Goal: Transaction & Acquisition: Purchase product/service

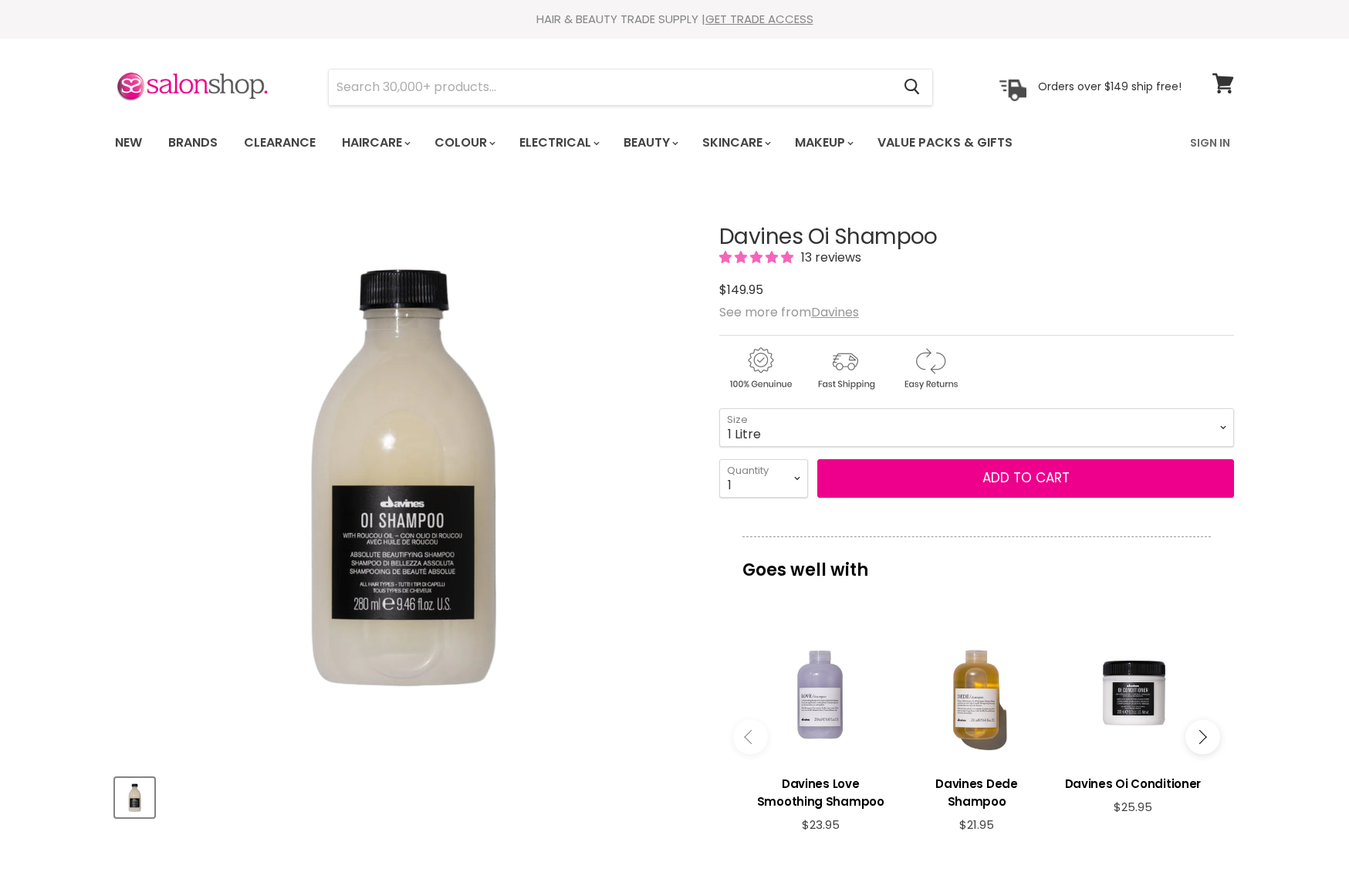
select select "1 Litre"
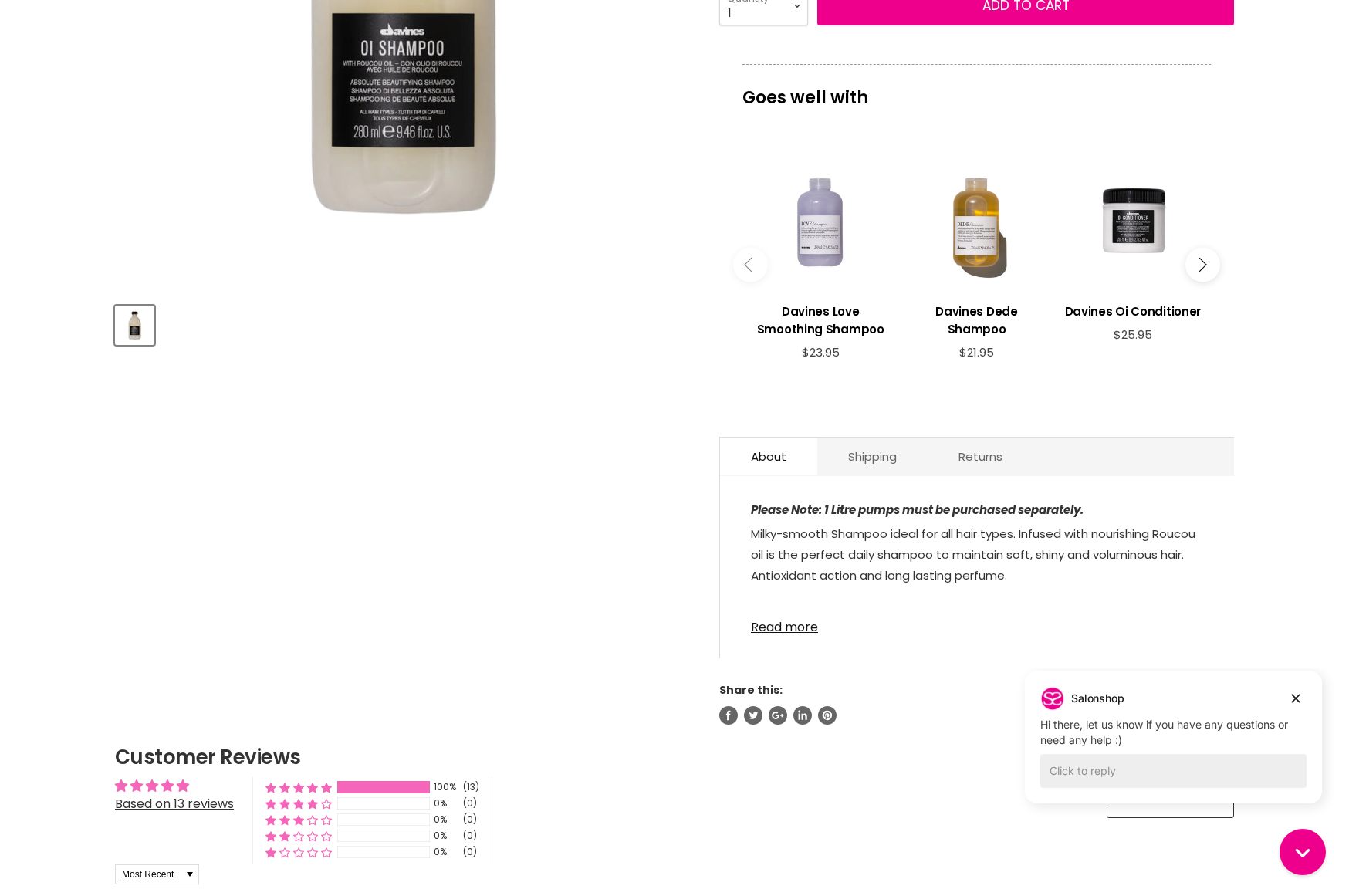
scroll to position [394, 0]
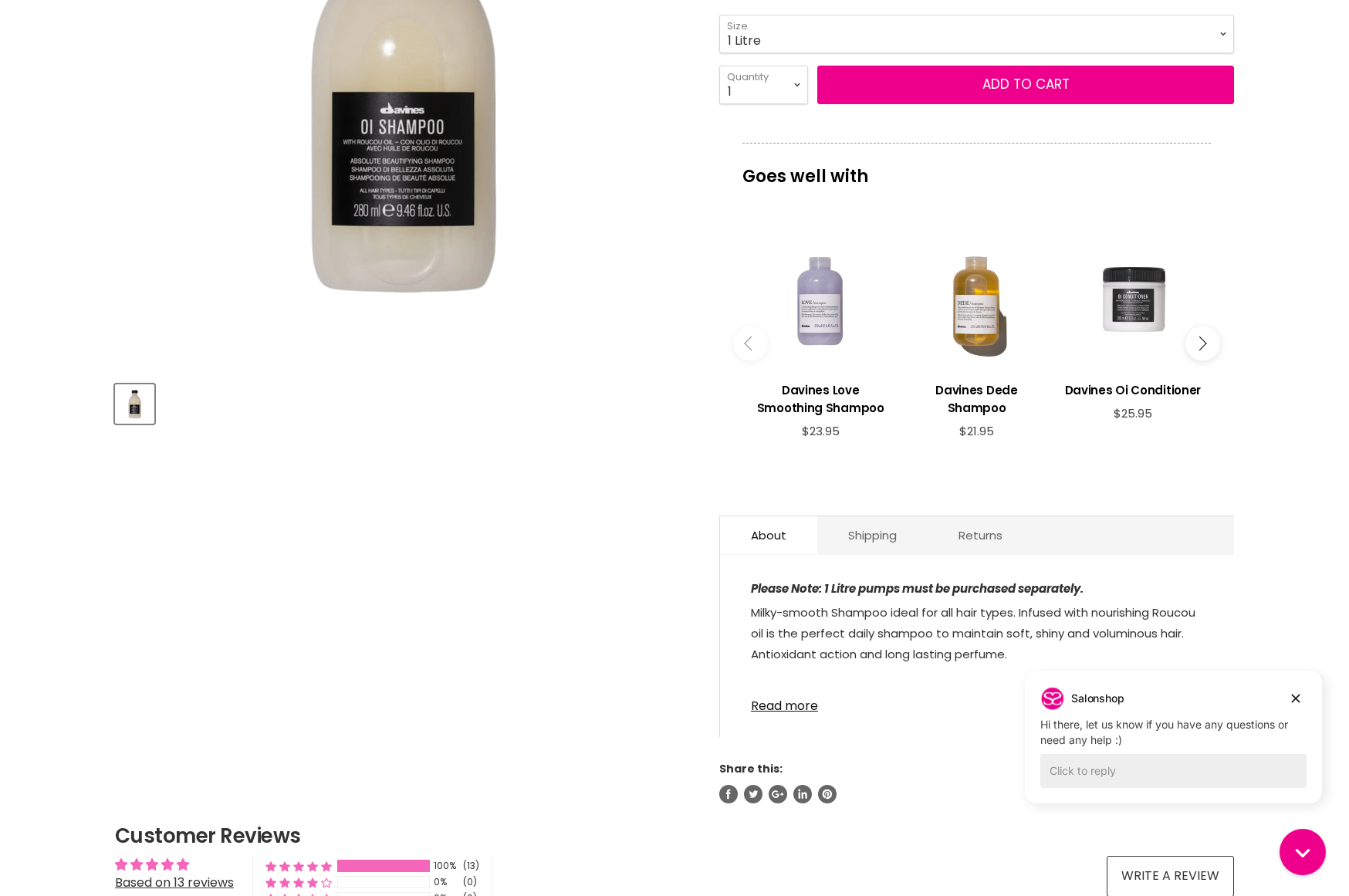
click at [1127, 315] on div "Main content" at bounding box center [1133, 300] width 141 height 141
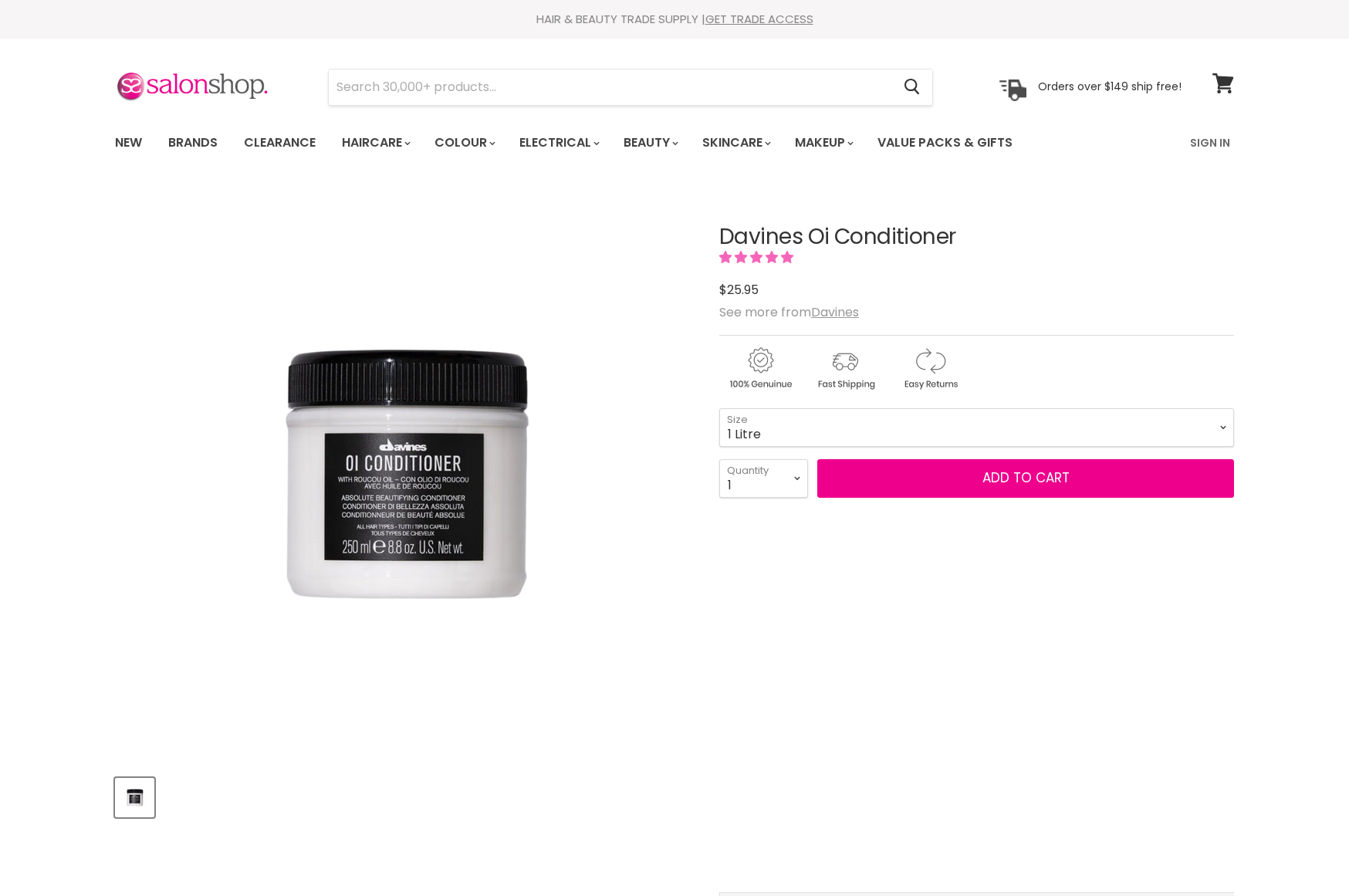
select select "1 Litre"
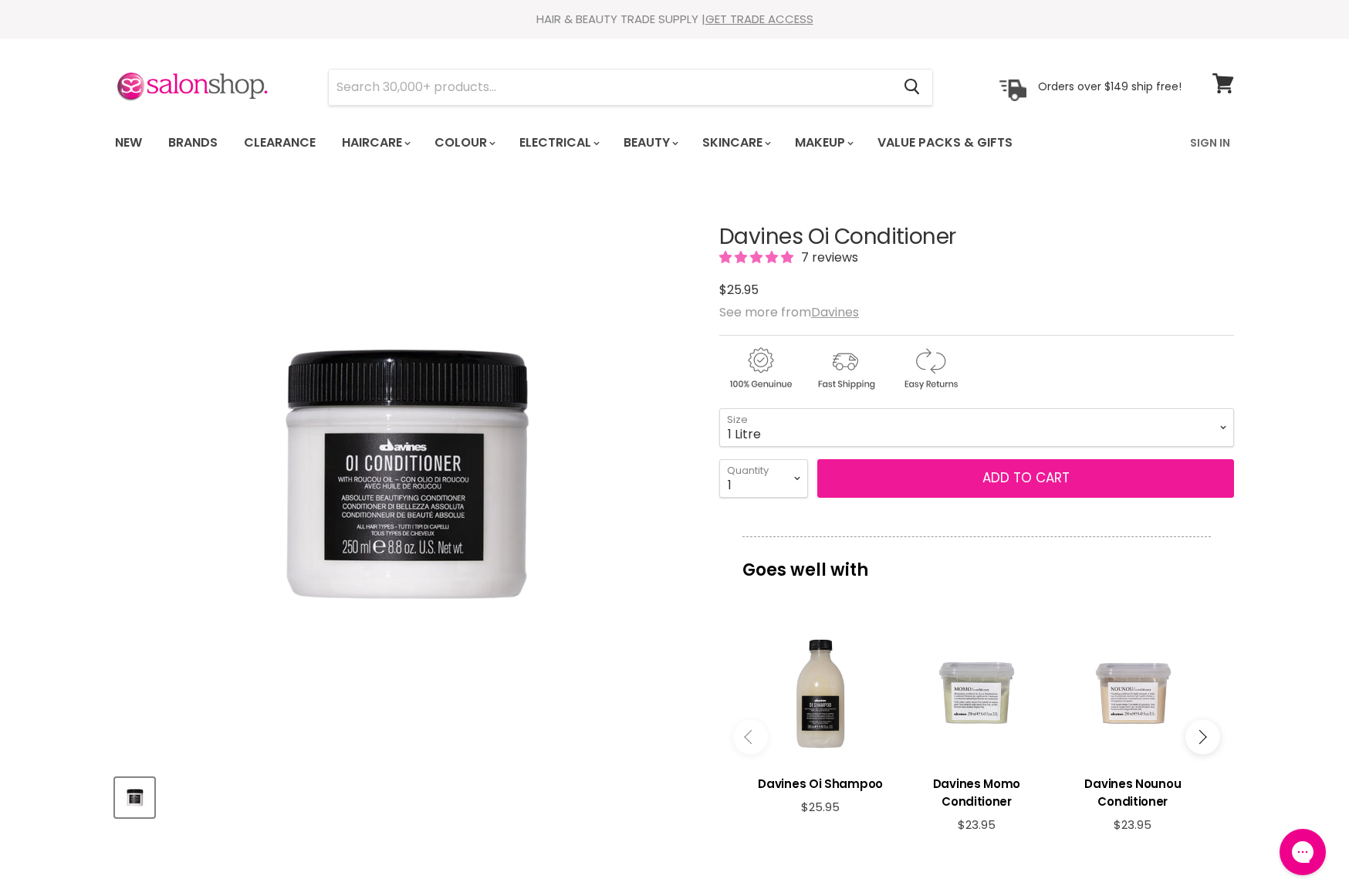
click at [1015, 481] on span "Add to cart" at bounding box center [1026, 478] width 87 height 19
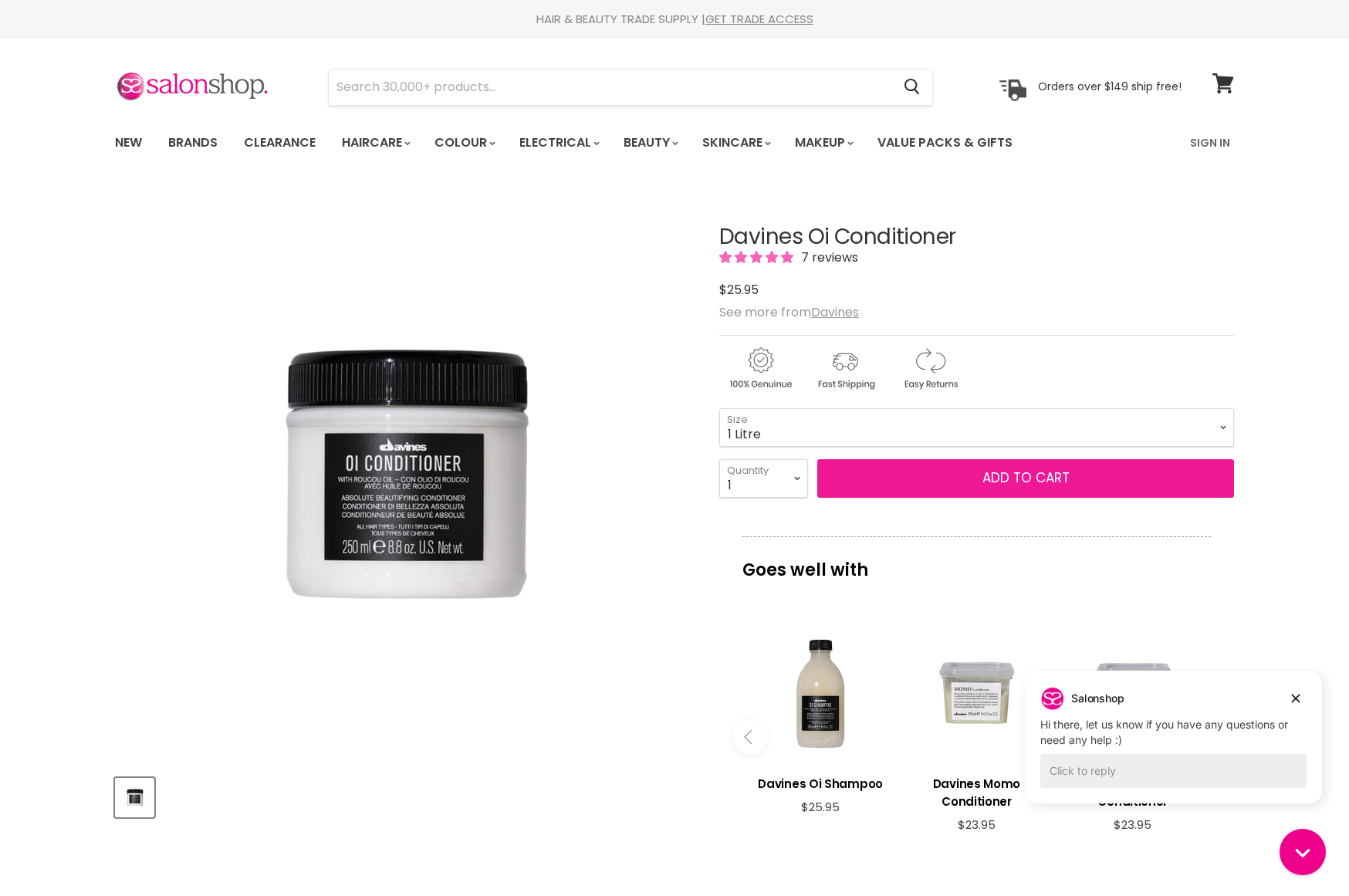
click at [937, 482] on button "Add to cart" at bounding box center [1025, 478] width 417 height 38
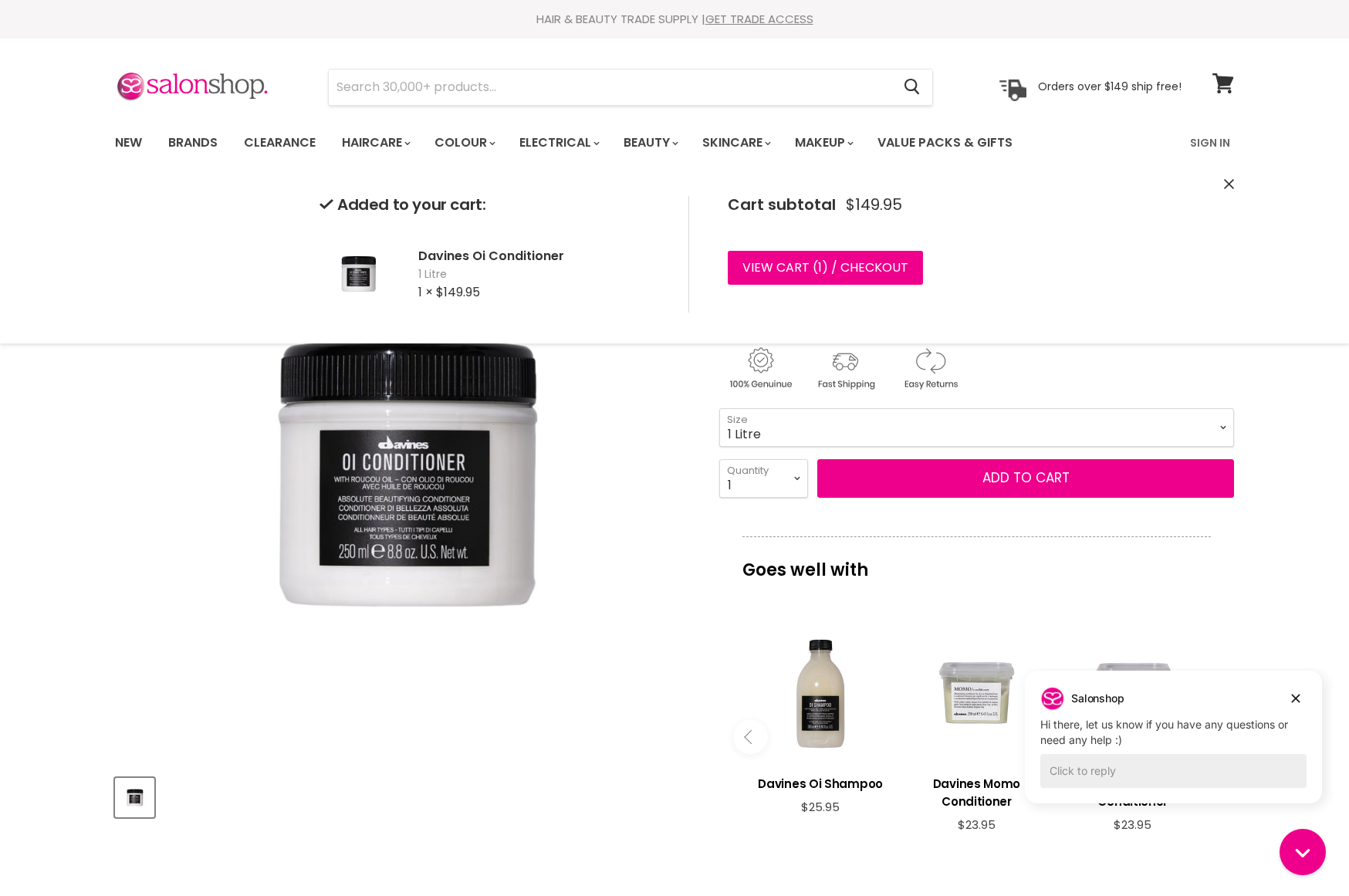
click at [652, 500] on img "Davines Oi Conditioner image. Click or Scroll to Zoom." at bounding box center [404, 474] width 577 height 577
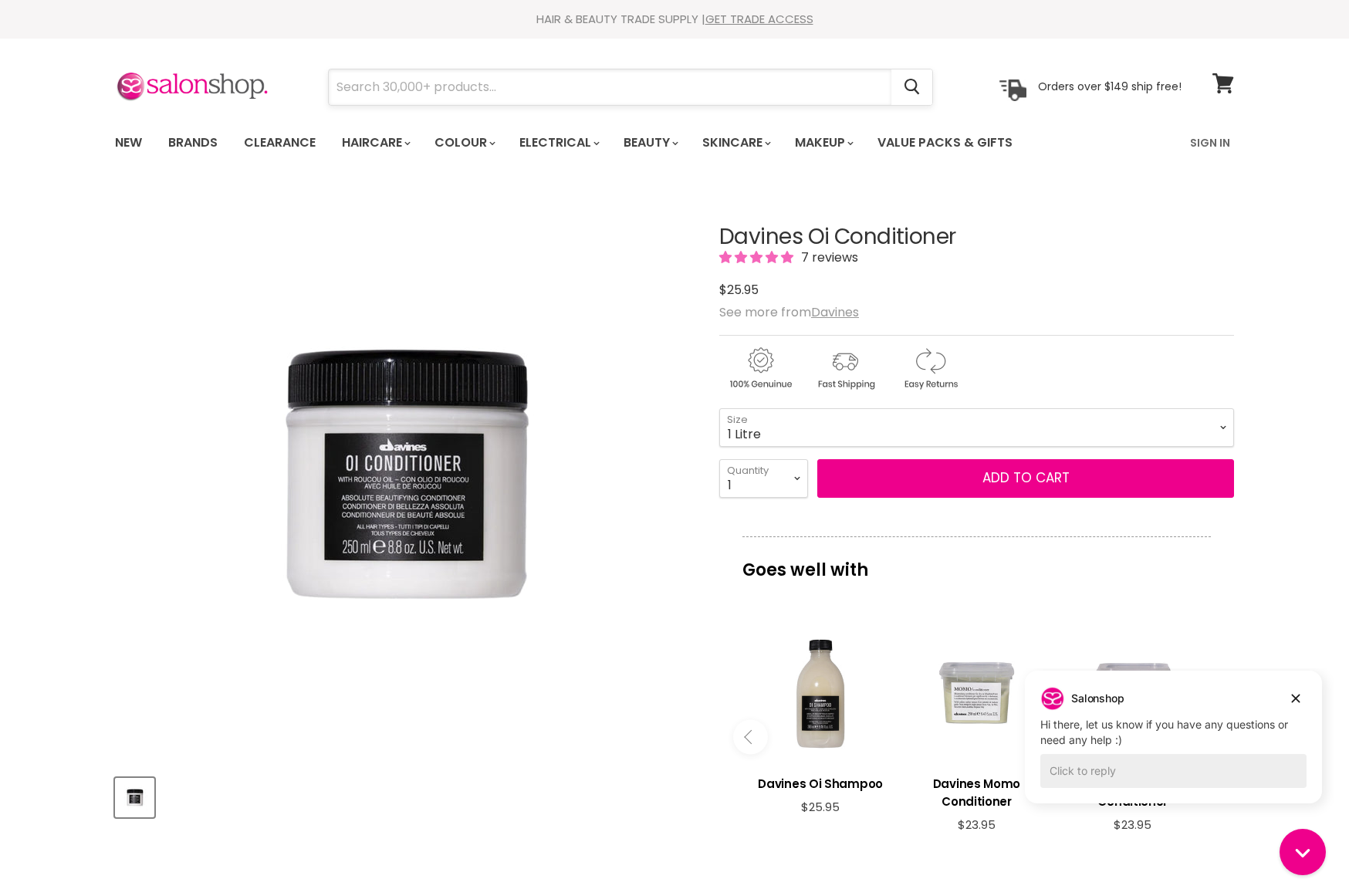
click at [450, 83] on input "Search" at bounding box center [610, 87] width 563 height 36
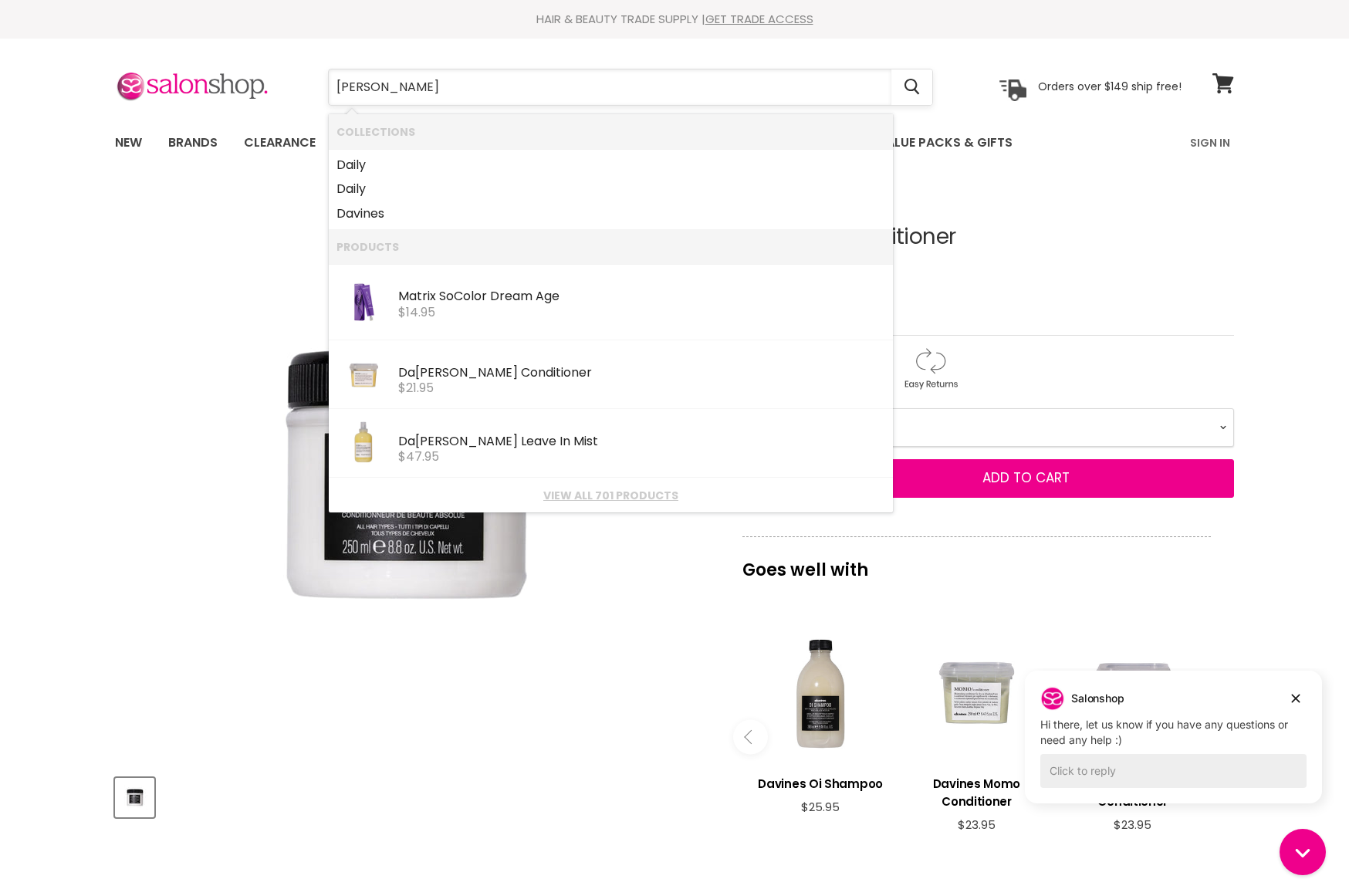
type input "davines"
